Goal: Task Accomplishment & Management: Use online tool/utility

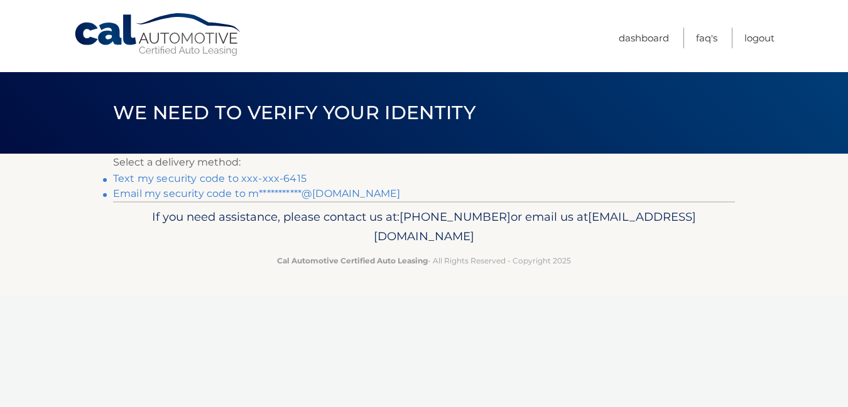
click at [234, 178] on link "Text my security code to xxx-xxx-6415" at bounding box center [209, 179] width 193 height 12
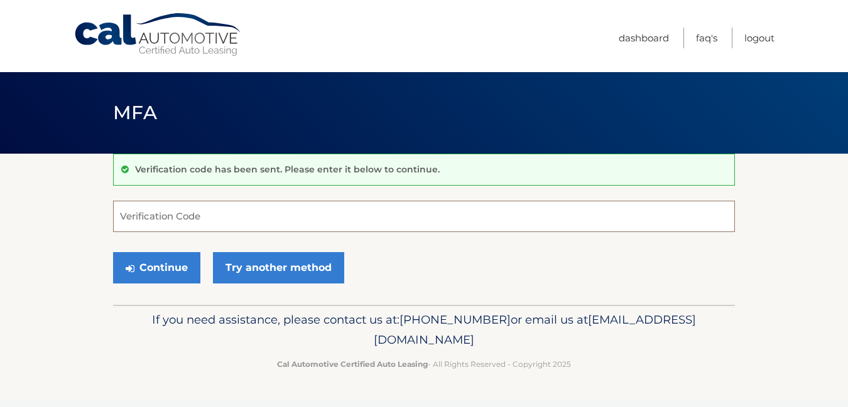
click at [217, 211] on input "Verification Code" at bounding box center [424, 216] width 622 height 31
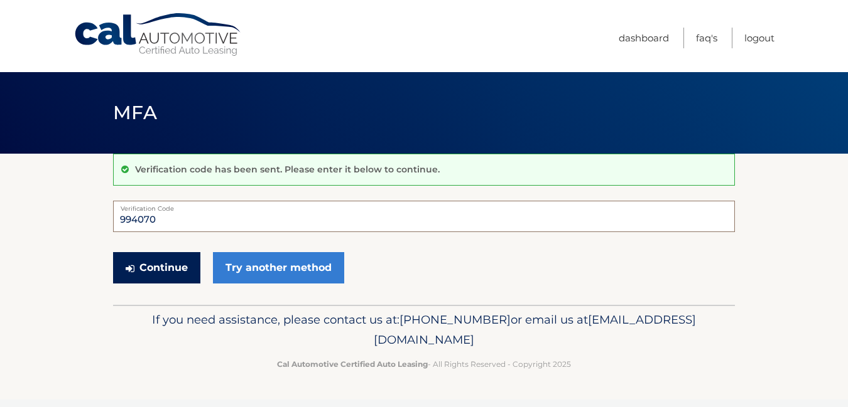
type input "994070"
click at [144, 268] on button "Continue" at bounding box center [156, 267] width 87 height 31
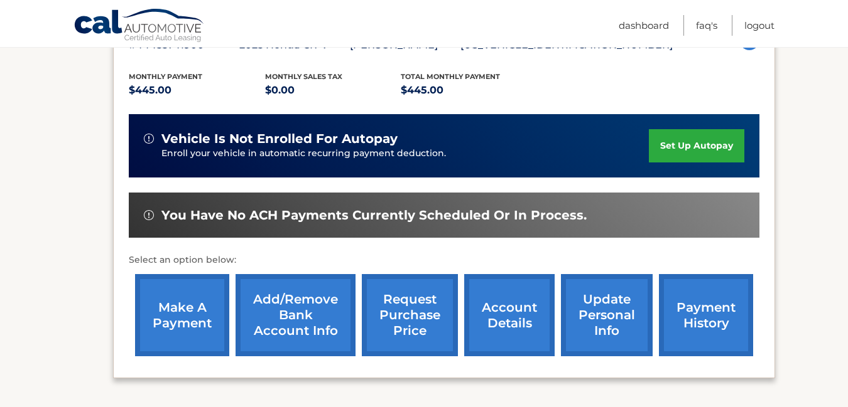
scroll to position [254, 0]
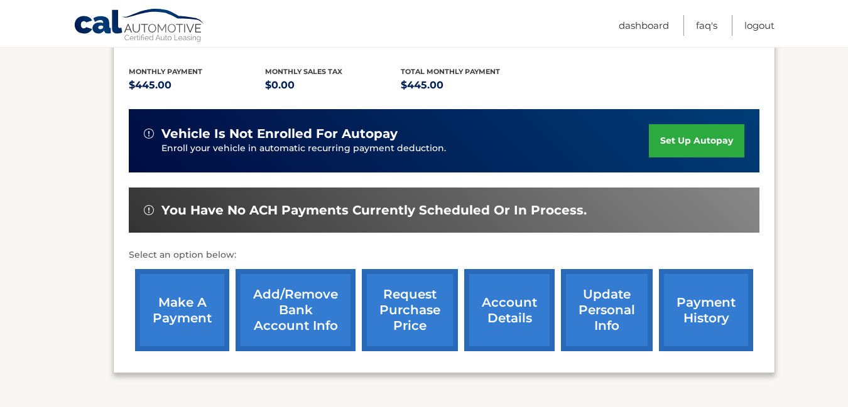
click at [173, 307] on link "make a payment" at bounding box center [182, 310] width 94 height 82
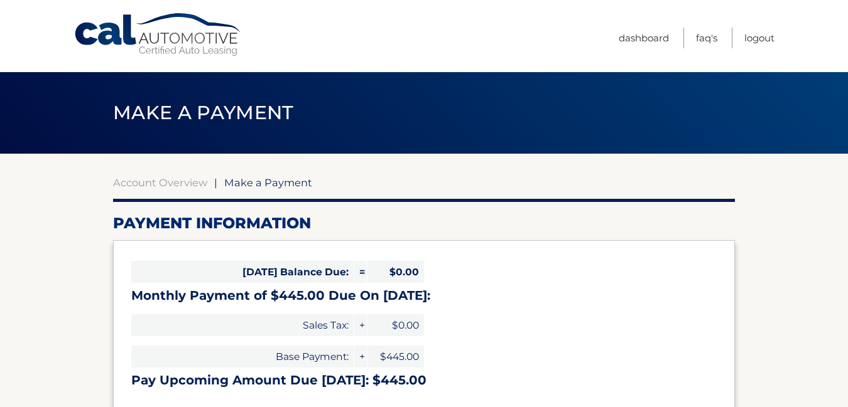
select select "ZGFjZTE2NjItMGU3Mi00ZWExLWE1YTEtNzI0NDNlNmViNmQ5"
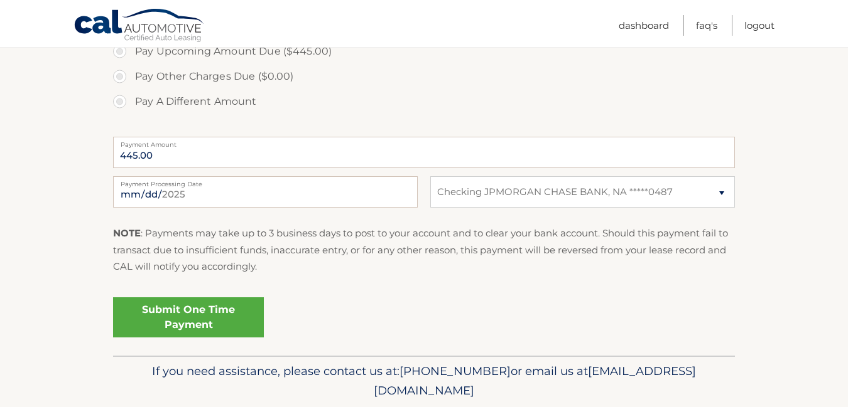
scroll to position [459, 0]
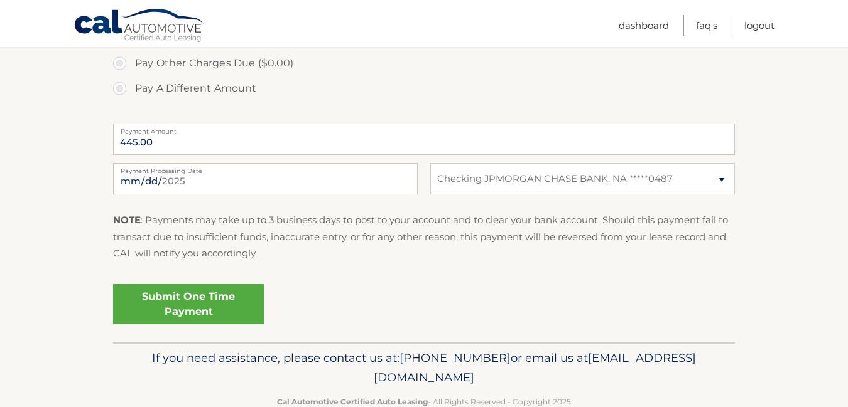
click at [173, 307] on link "Submit One Time Payment" at bounding box center [188, 304] width 151 height 40
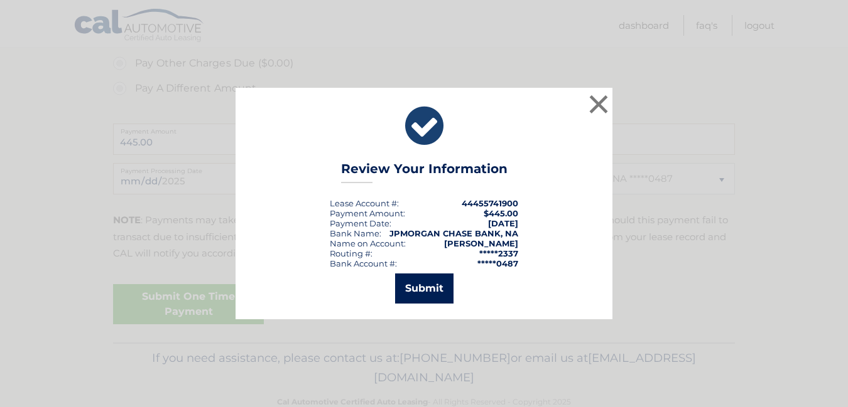
click at [425, 294] on button "Submit" at bounding box center [424, 289] width 58 height 30
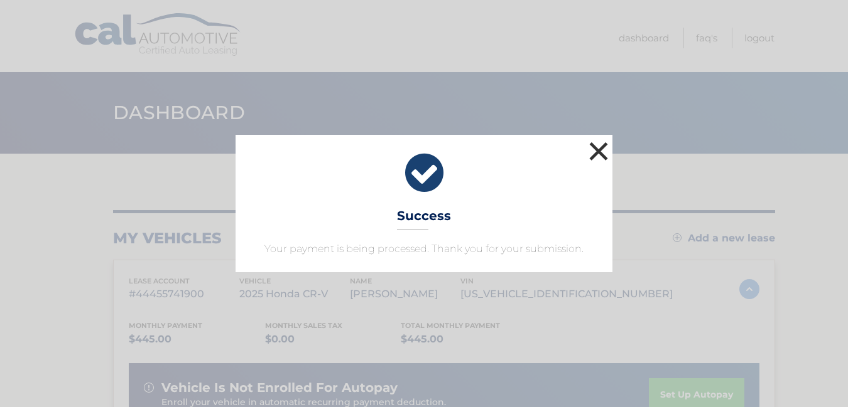
click at [596, 154] on button "×" at bounding box center [598, 151] width 25 height 25
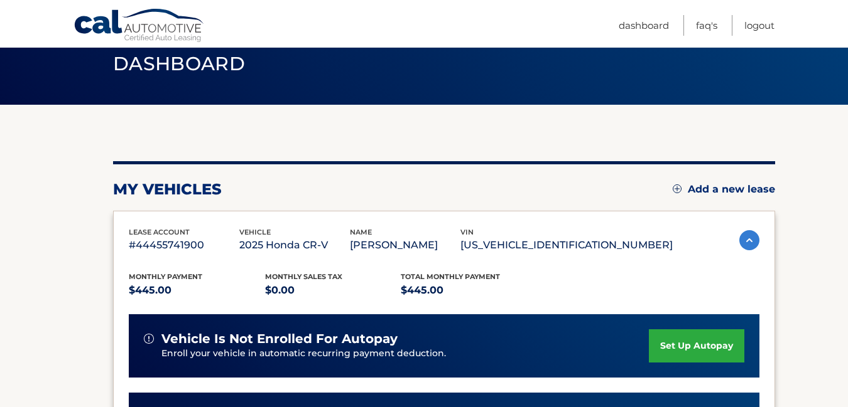
scroll to position [14, 0]
